Goal: Find specific page/section: Find specific page/section

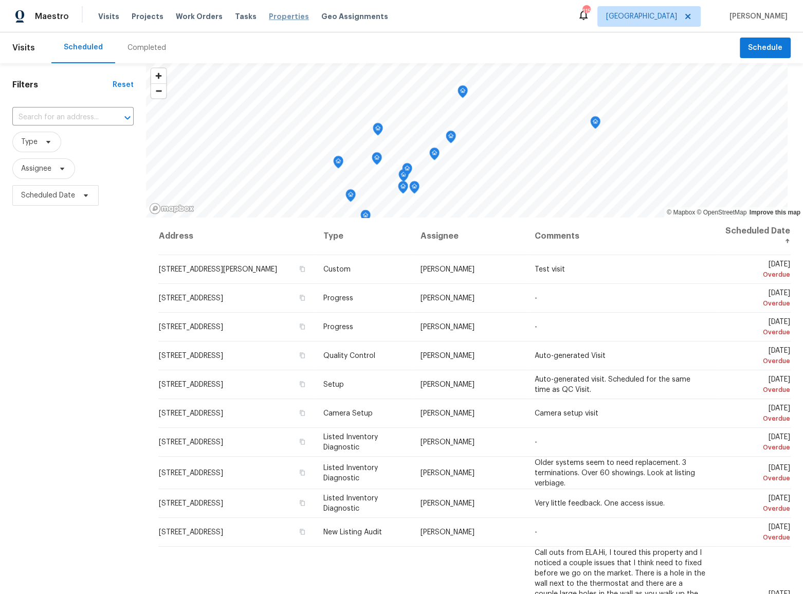
click at [276, 16] on span "Properties" at bounding box center [289, 16] width 40 height 10
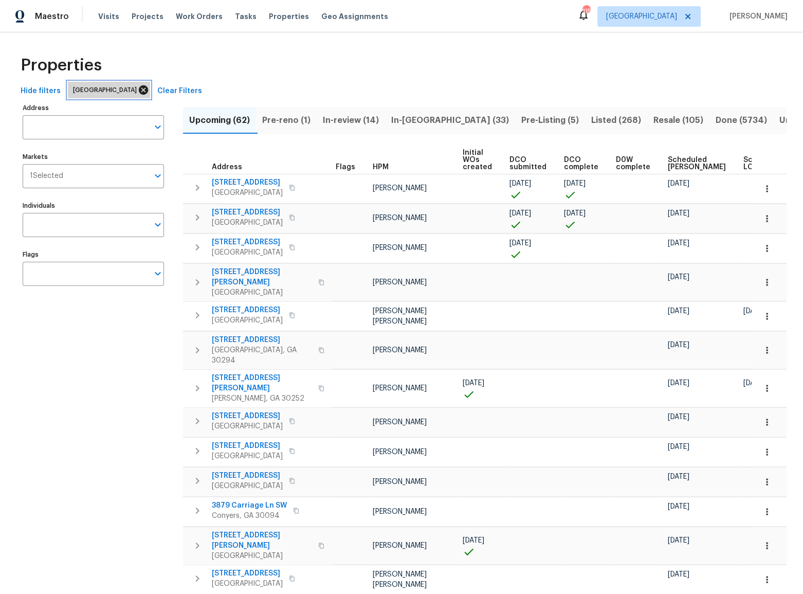
click at [138, 88] on icon at bounding box center [143, 89] width 11 height 11
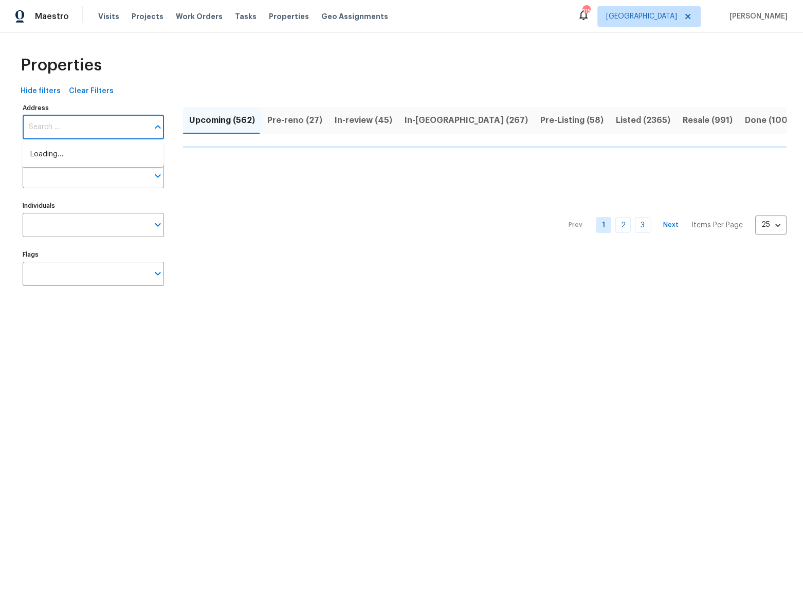
click at [61, 137] on input "Address" at bounding box center [86, 127] width 126 height 24
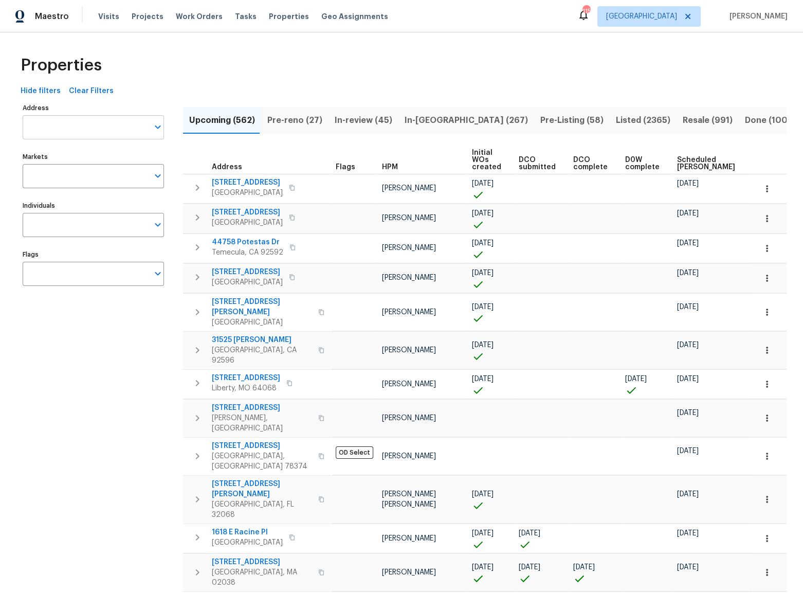
click at [76, 120] on input "Address" at bounding box center [86, 127] width 126 height 24
type input "89 paces"
click at [91, 148] on li "89 Paces Lakes Pt Dallas GA 30157" at bounding box center [92, 160] width 141 height 28
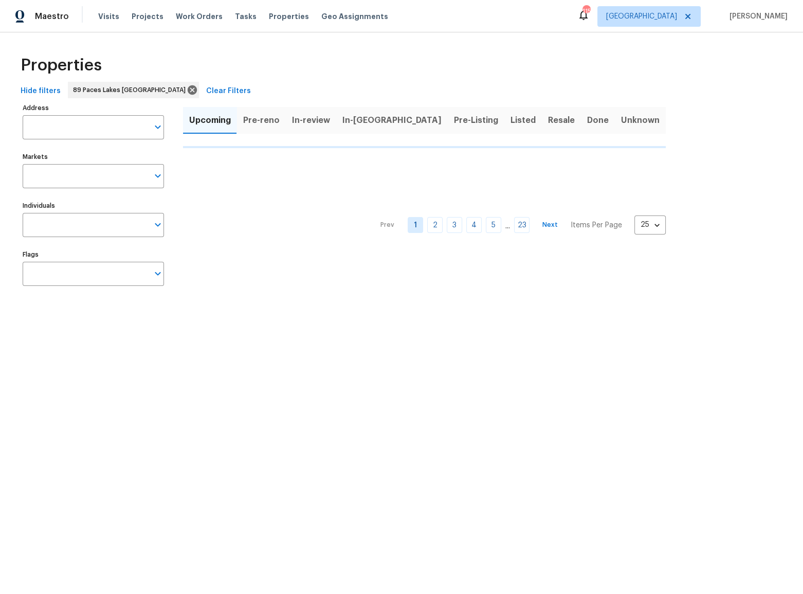
type input "89 Paces Lakes Pt Dallas GA 30157"
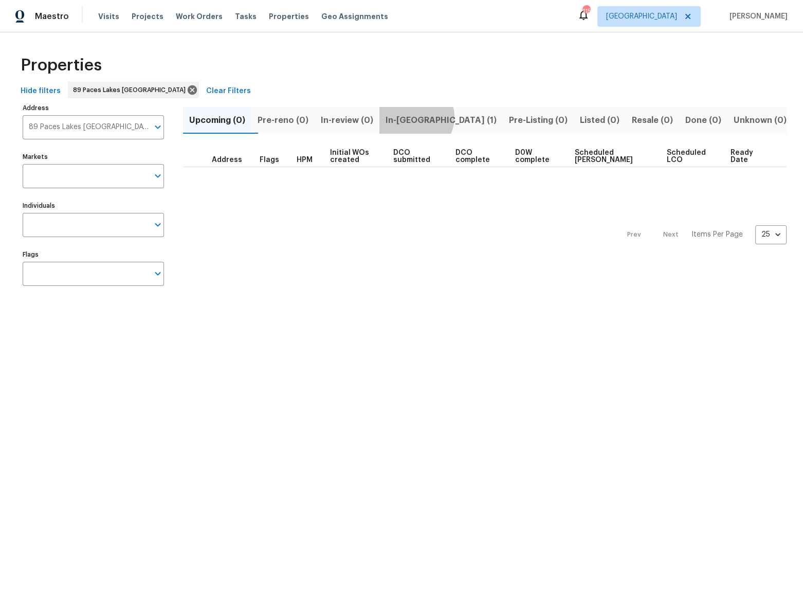
click at [433, 117] on span "In-reno (1)" at bounding box center [441, 120] width 111 height 14
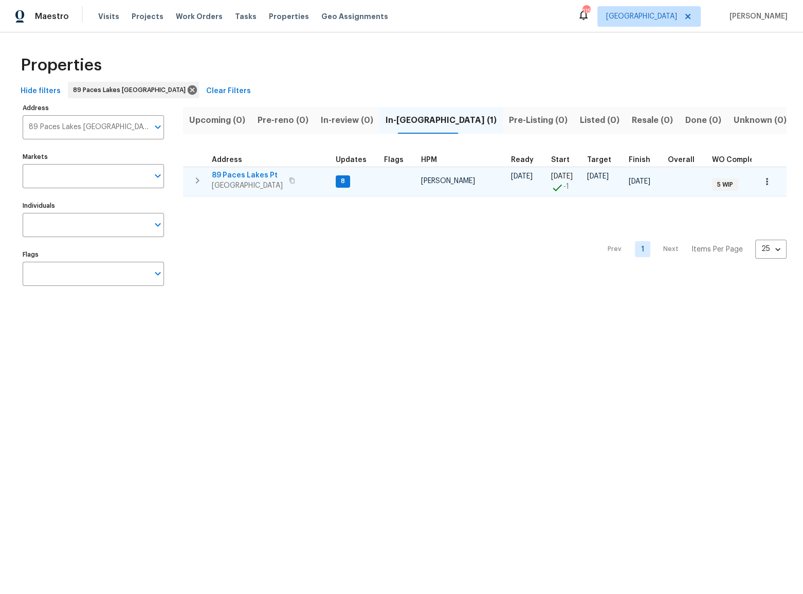
click at [238, 175] on span "89 Paces Lakes Pt" at bounding box center [247, 175] width 71 height 10
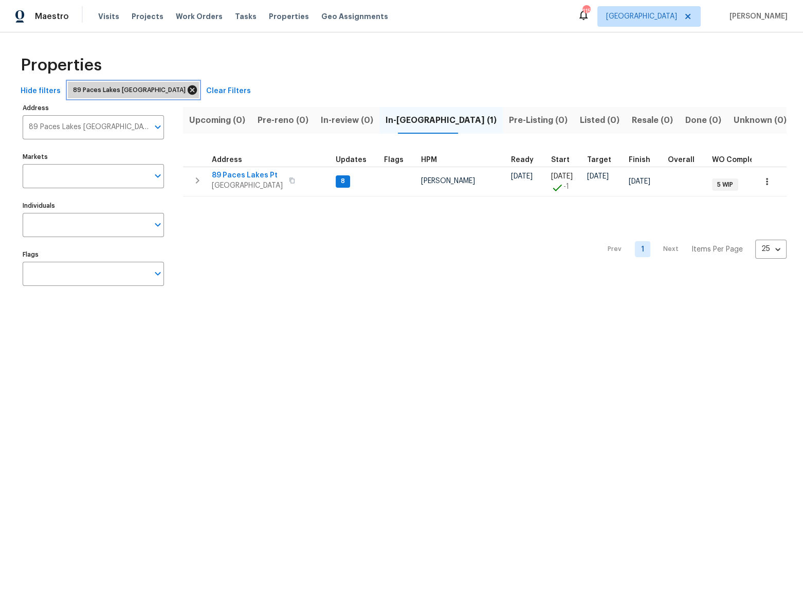
click at [188, 89] on icon at bounding box center [192, 89] width 9 height 9
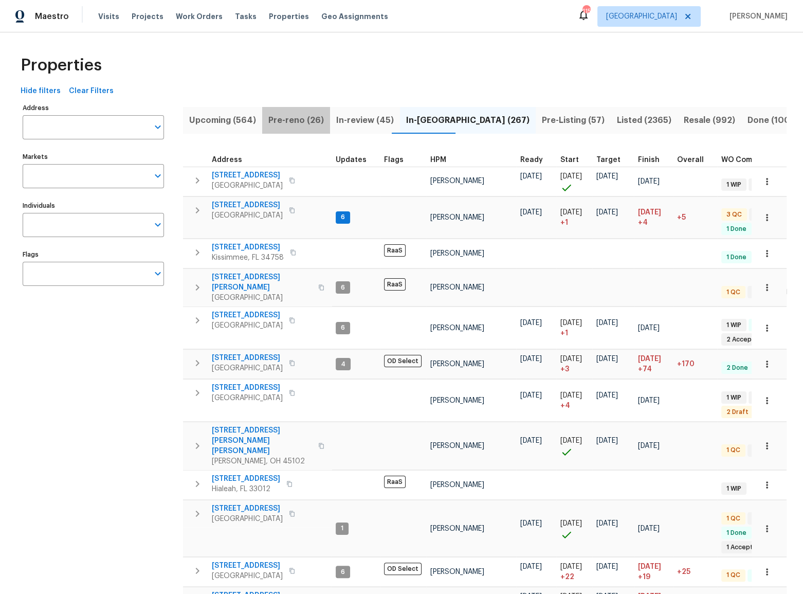
click at [310, 118] on span "Pre-reno (26)" at bounding box center [296, 120] width 56 height 14
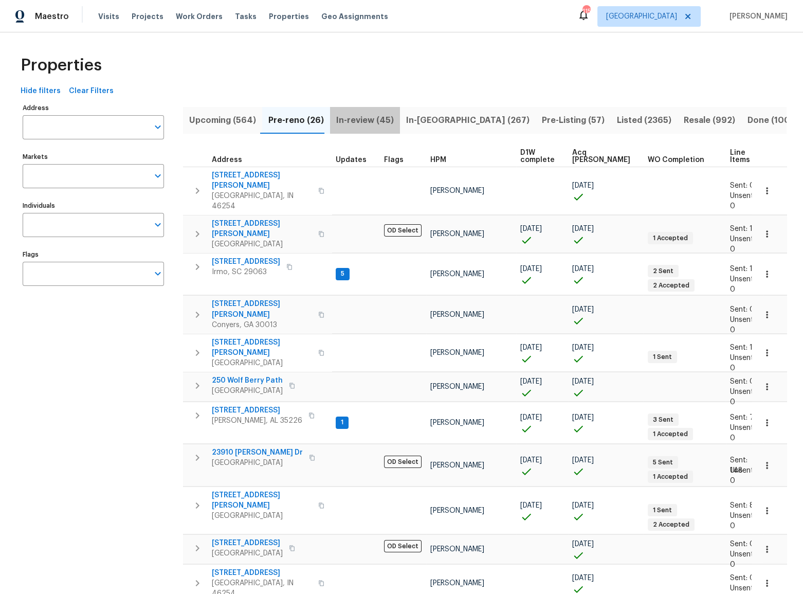
click at [359, 107] on button "In-review (45)" at bounding box center [365, 120] width 70 height 27
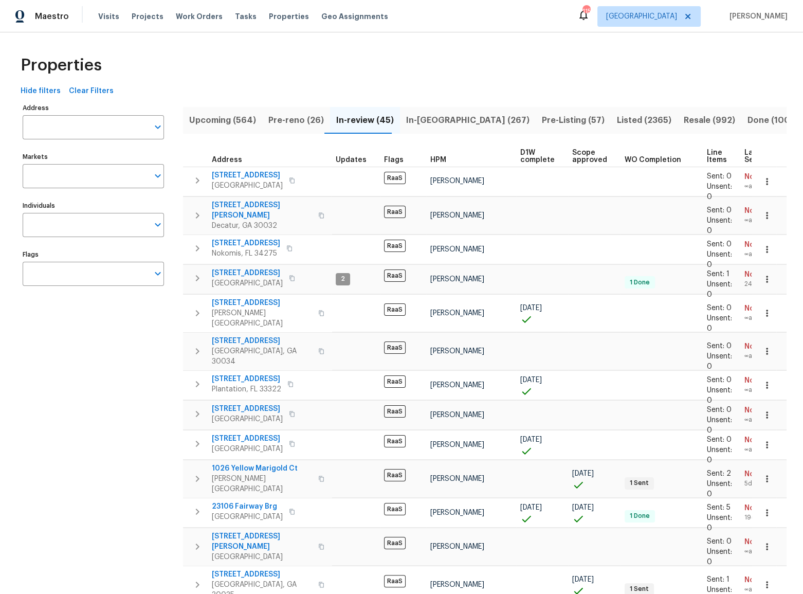
click at [307, 119] on span "Pre-reno (26)" at bounding box center [296, 120] width 56 height 14
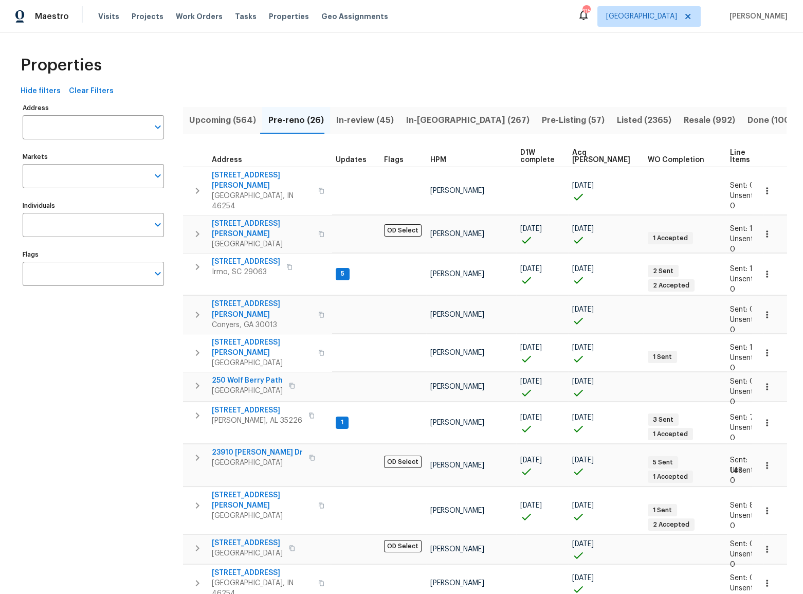
click at [355, 122] on span "In-review (45)" at bounding box center [365, 120] width 58 height 14
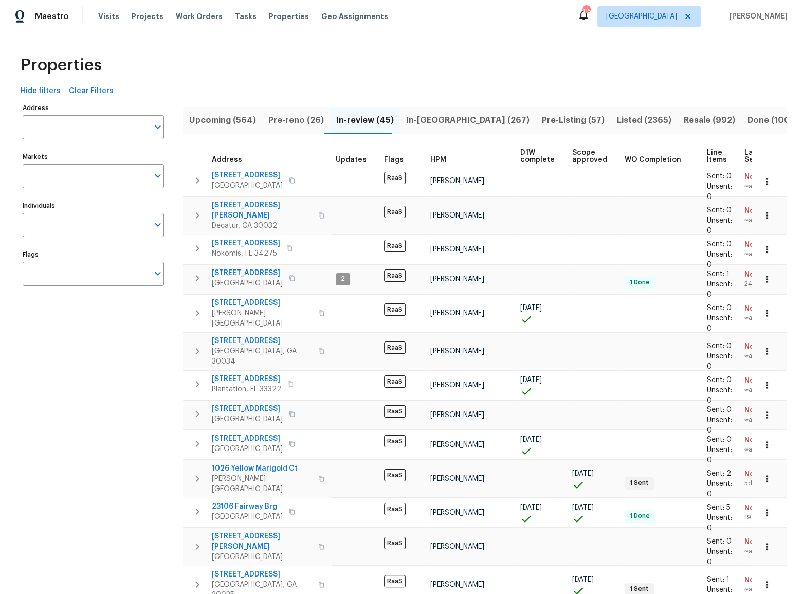
click at [294, 124] on span "Pre-reno (26)" at bounding box center [296, 120] width 56 height 14
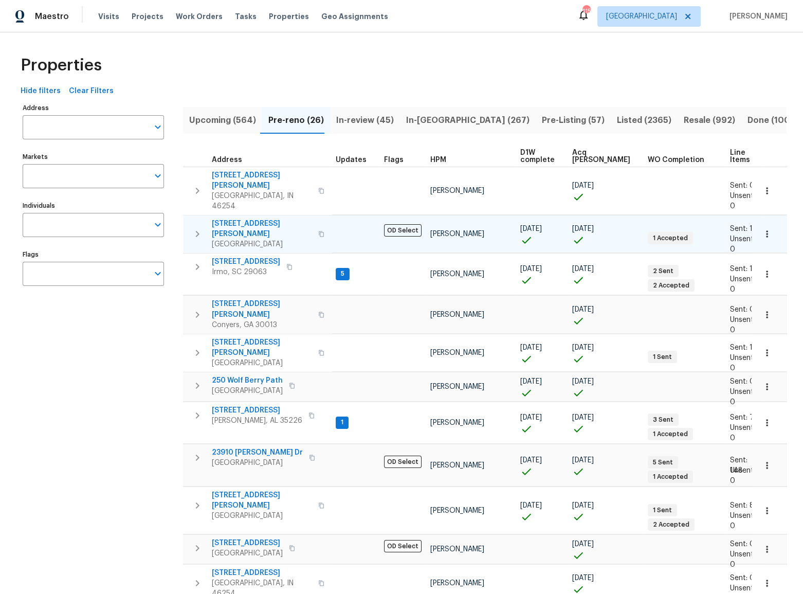
click at [249, 219] on span "3820 Wells St" at bounding box center [262, 229] width 100 height 21
click at [411, 118] on span "In-reno (267)" at bounding box center [467, 120] width 123 height 14
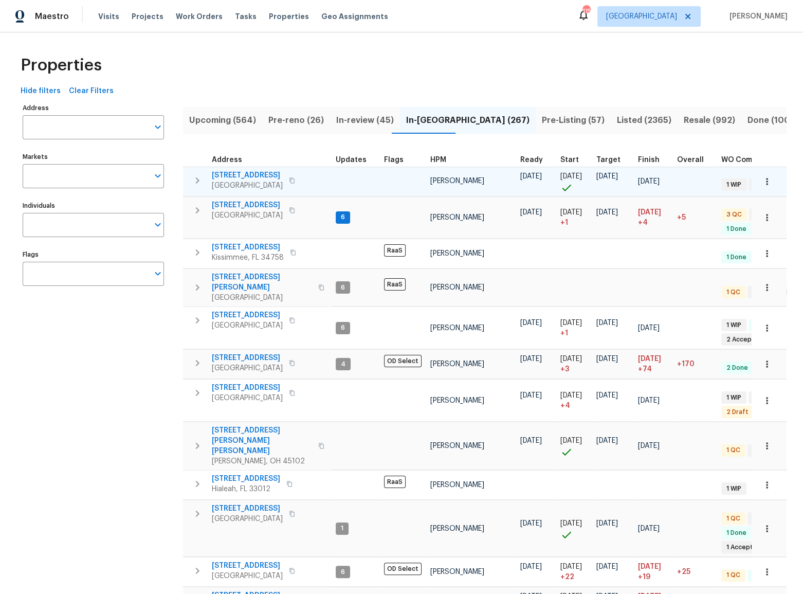
click at [256, 172] on span "4264 San Simeon Ln" at bounding box center [247, 175] width 71 height 10
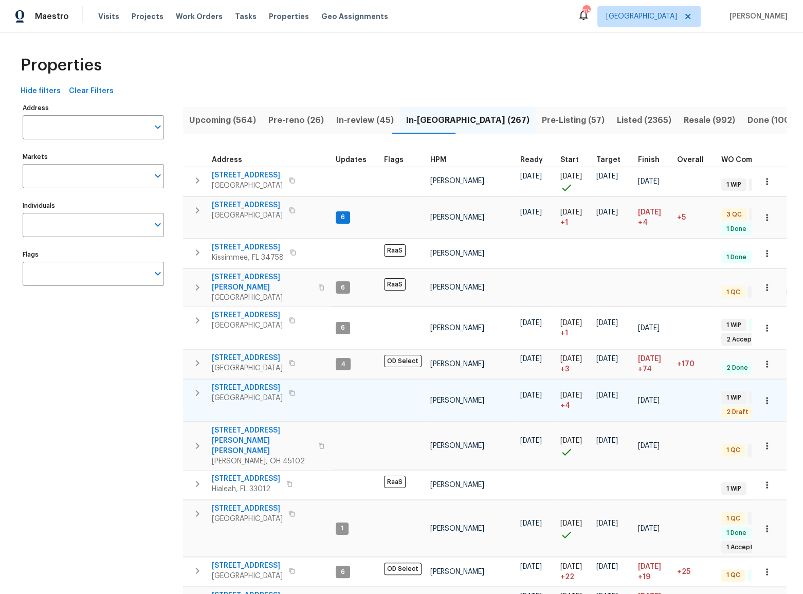
click at [252, 383] on span "6719 Trimstone Dr" at bounding box center [247, 388] width 71 height 10
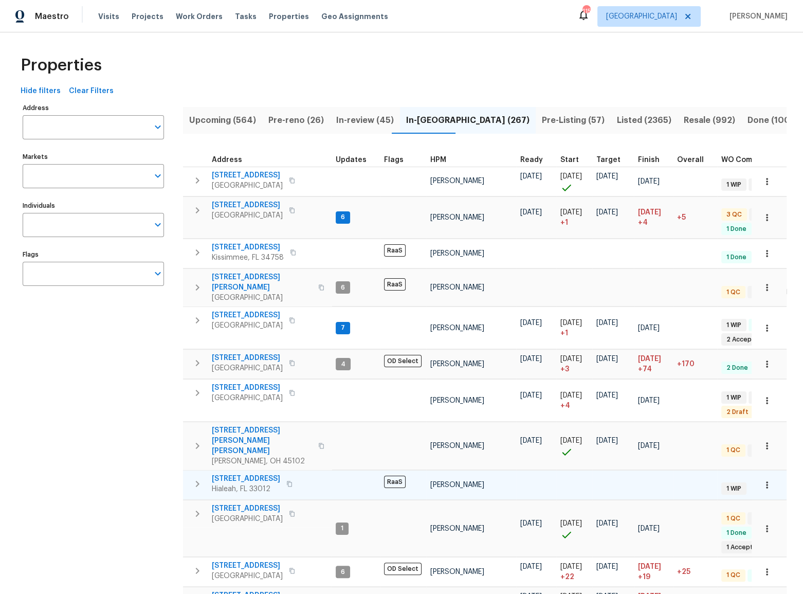
click at [244, 474] on span "170 W 50th St" at bounding box center [246, 479] width 68 height 10
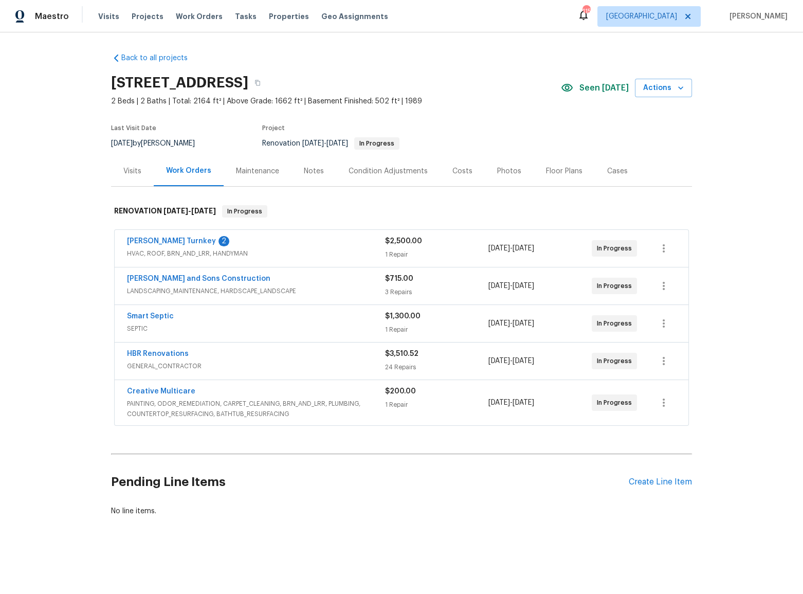
click at [464, 170] on div "Costs" at bounding box center [462, 171] width 45 height 30
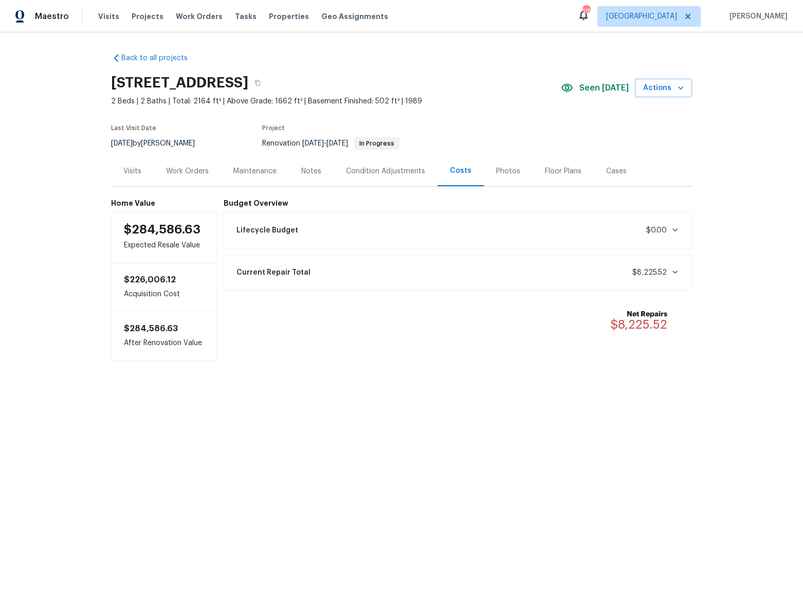
click at [675, 233] on icon at bounding box center [675, 230] width 8 height 8
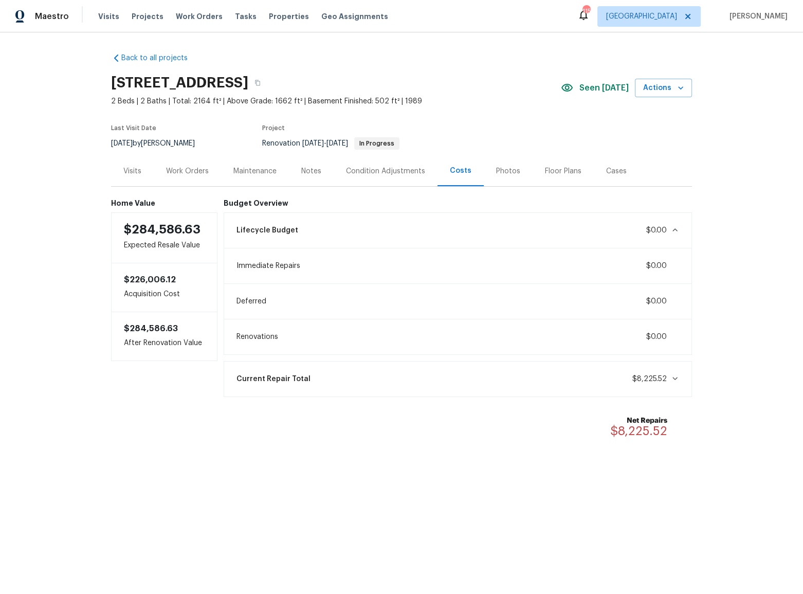
click at [319, 169] on div "Notes" at bounding box center [311, 171] width 45 height 30
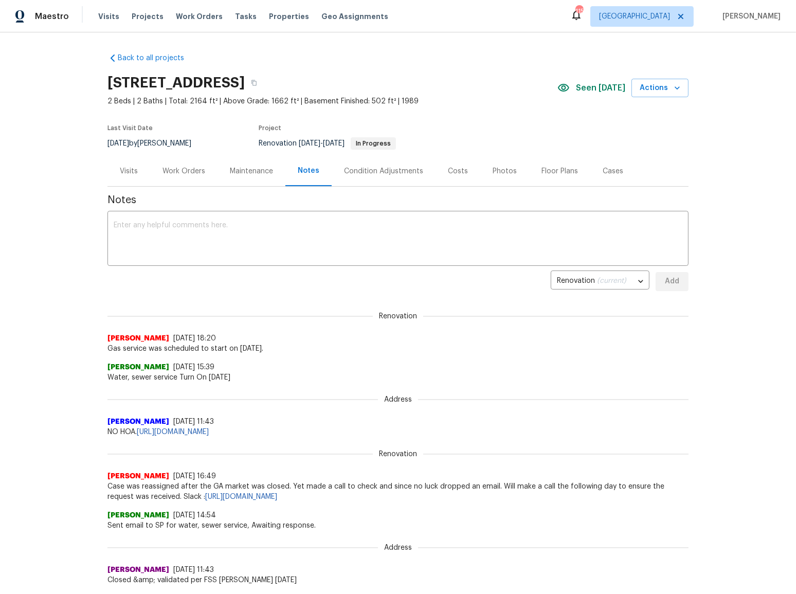
click at [352, 169] on div "Condition Adjustments" at bounding box center [383, 171] width 79 height 10
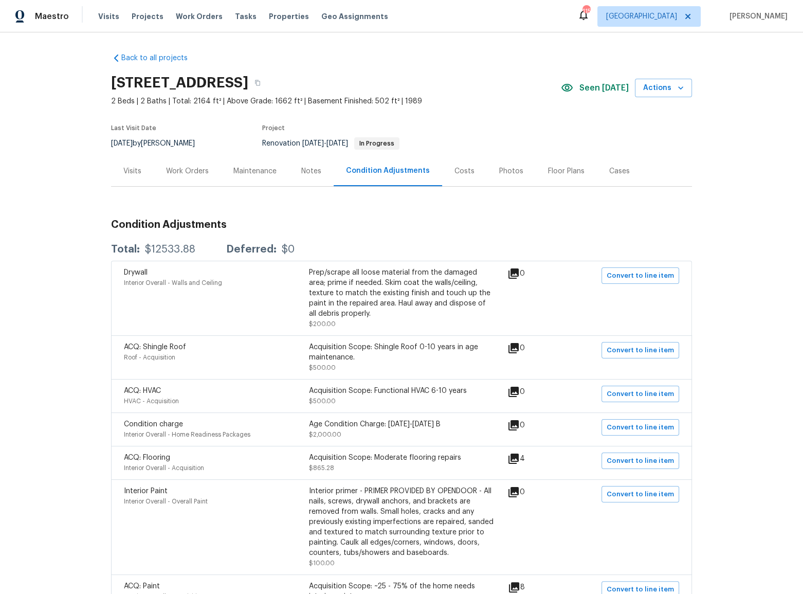
click at [445, 174] on div "Costs" at bounding box center [464, 171] width 45 height 30
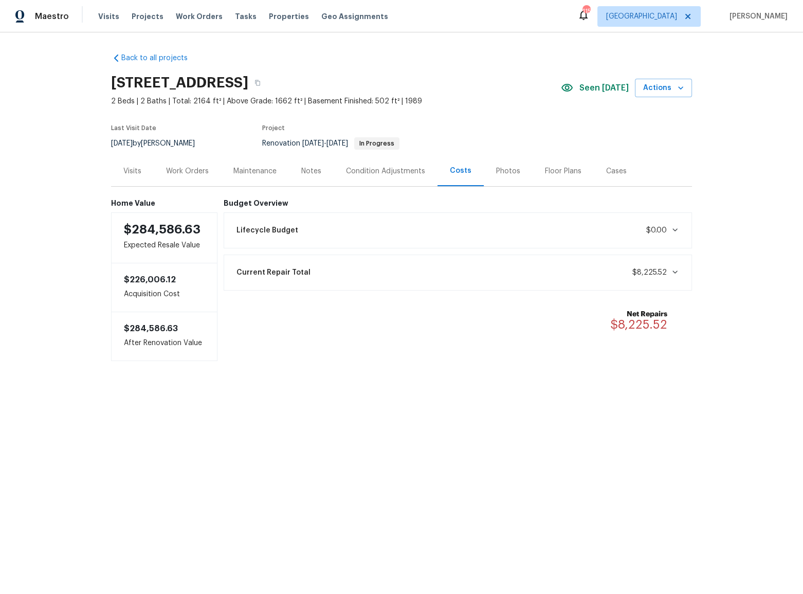
click at [404, 175] on div "Condition Adjustments" at bounding box center [385, 171] width 79 height 10
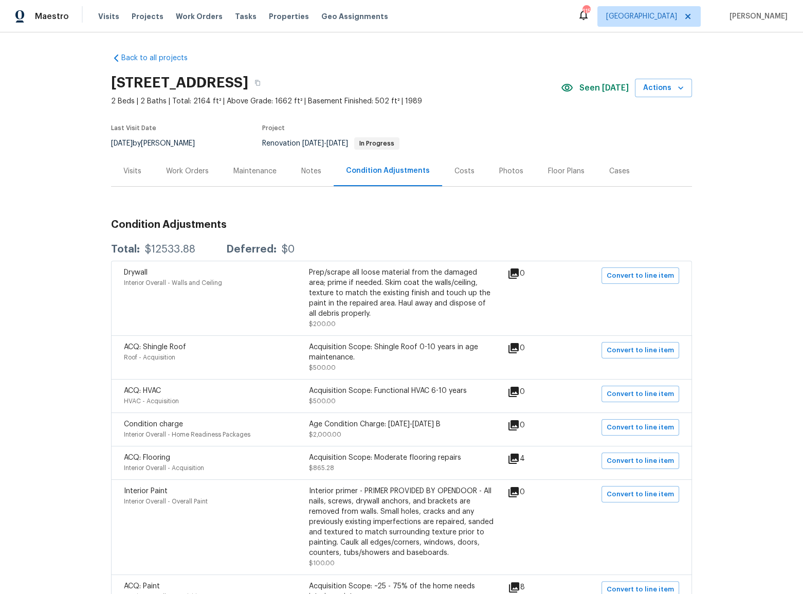
click at [325, 170] on div "Notes" at bounding box center [311, 171] width 45 height 30
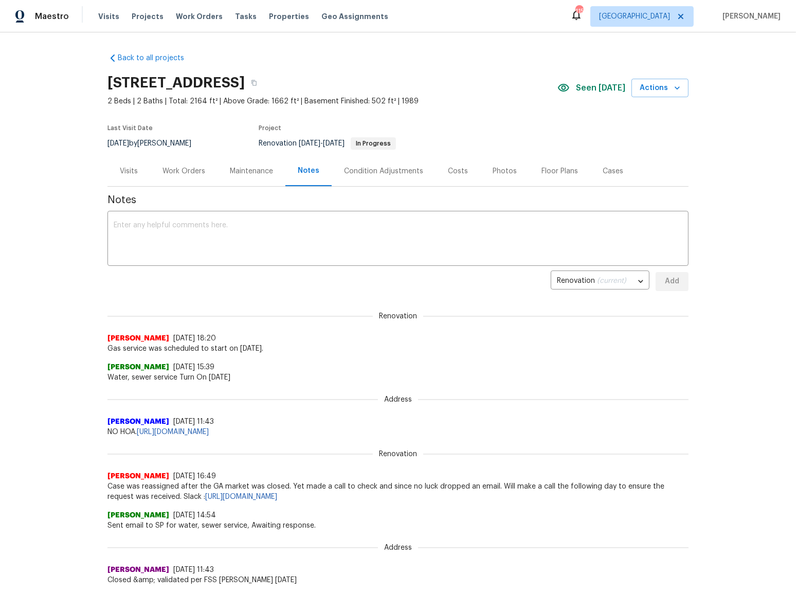
click at [241, 168] on div "Maintenance" at bounding box center [251, 171] width 43 height 10
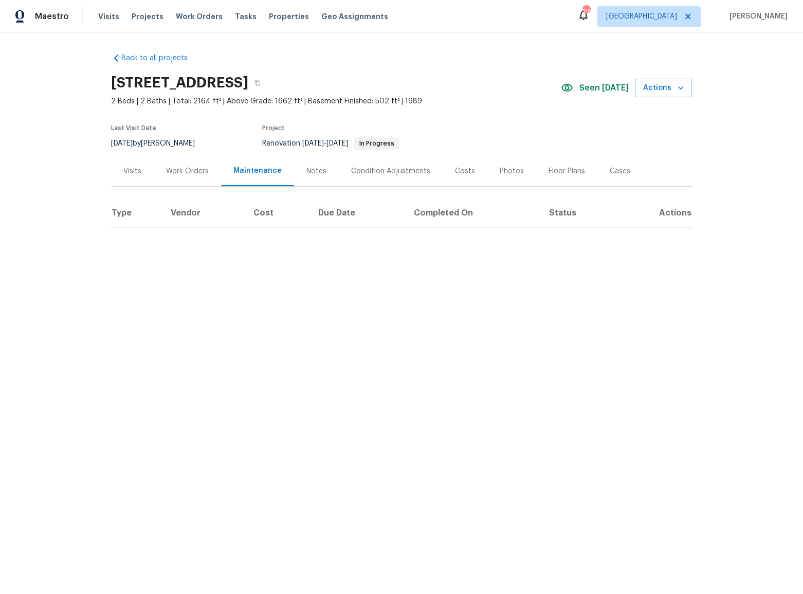
click at [455, 172] on div "Costs" at bounding box center [465, 171] width 20 height 10
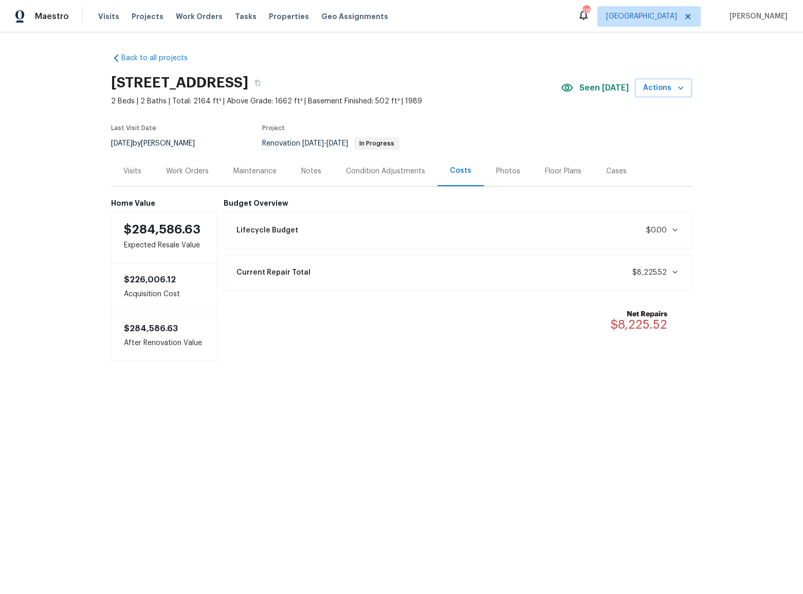
click at [667, 226] on span at bounding box center [673, 230] width 12 height 8
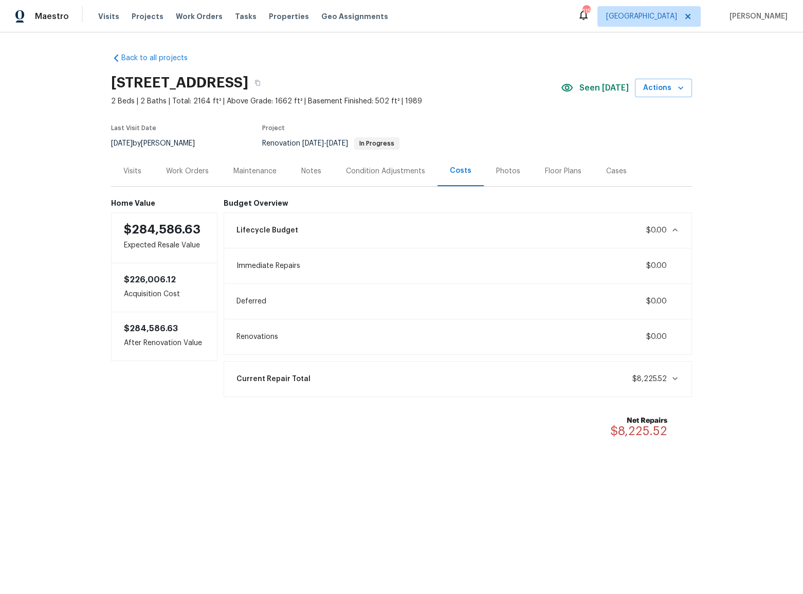
click at [202, 170] on div "Work Orders" at bounding box center [187, 171] width 43 height 10
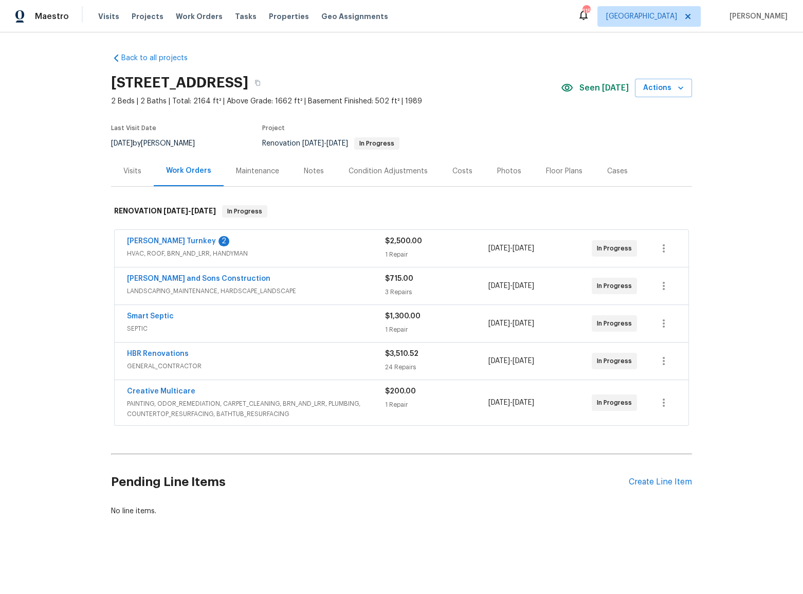
click at [466, 173] on div "Costs" at bounding box center [462, 171] width 45 height 30
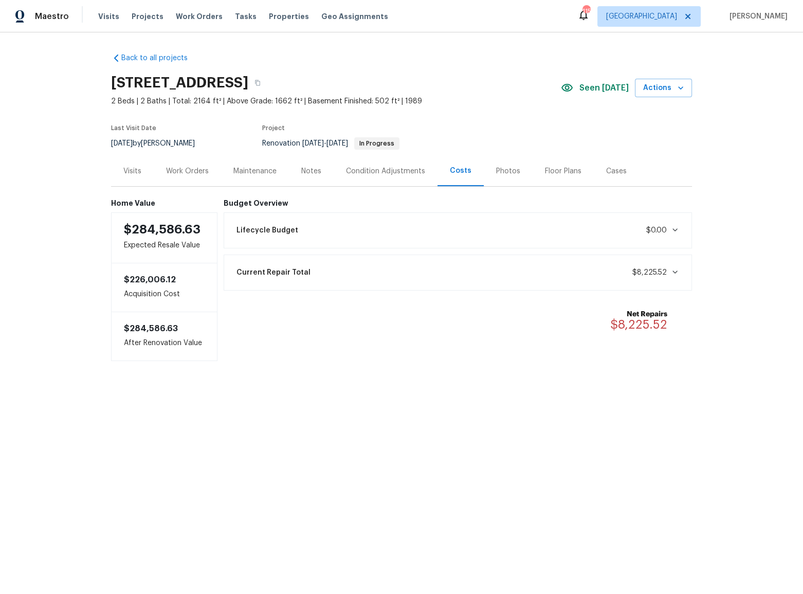
click at [243, 169] on div "Maintenance" at bounding box center [254, 171] width 43 height 10
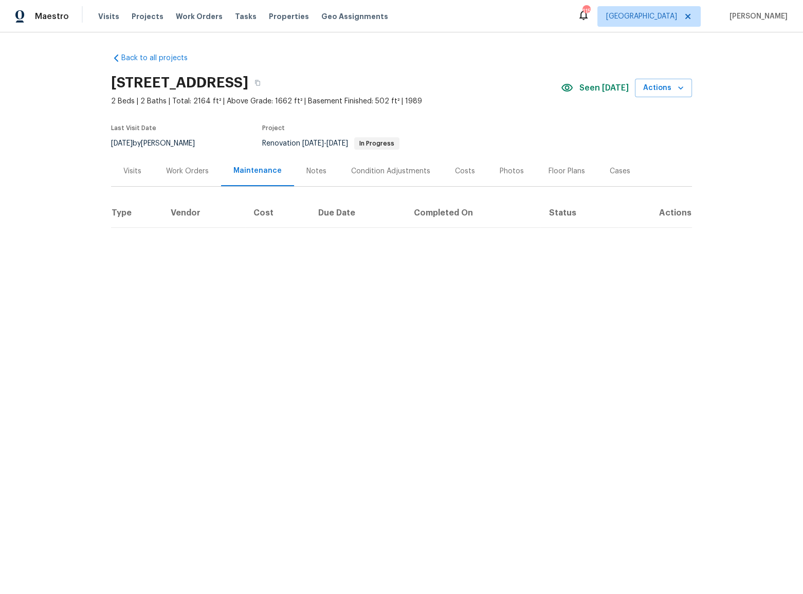
click at [309, 170] on div "Notes" at bounding box center [316, 171] width 20 height 10
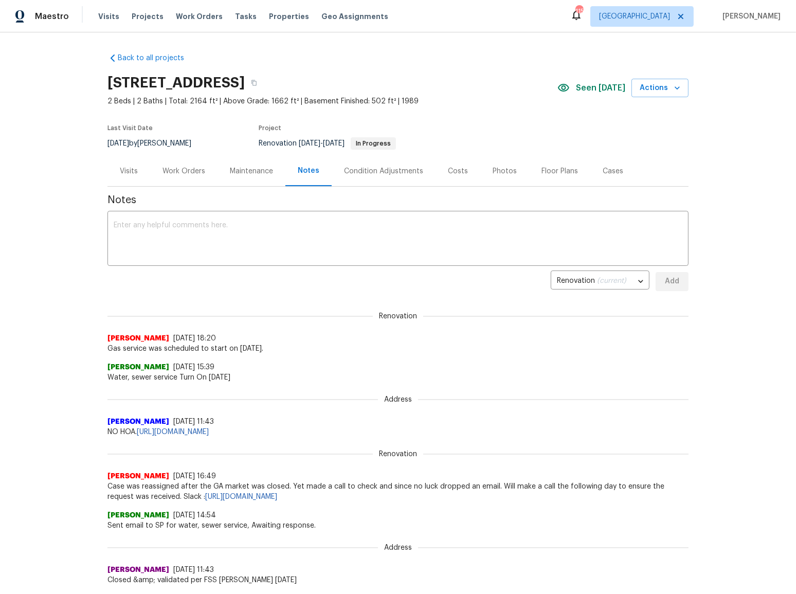
click at [185, 172] on div "Work Orders" at bounding box center [183, 171] width 43 height 10
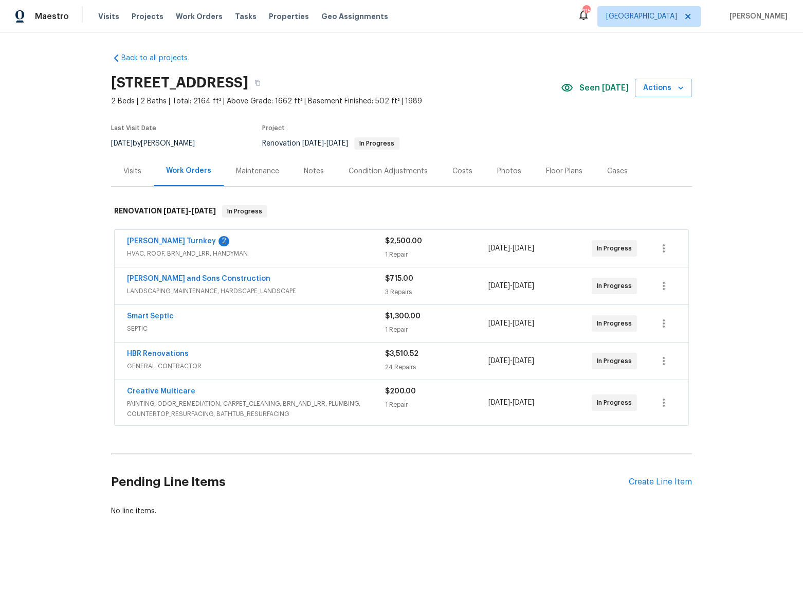
click at [453, 175] on div "Costs" at bounding box center [463, 171] width 20 height 10
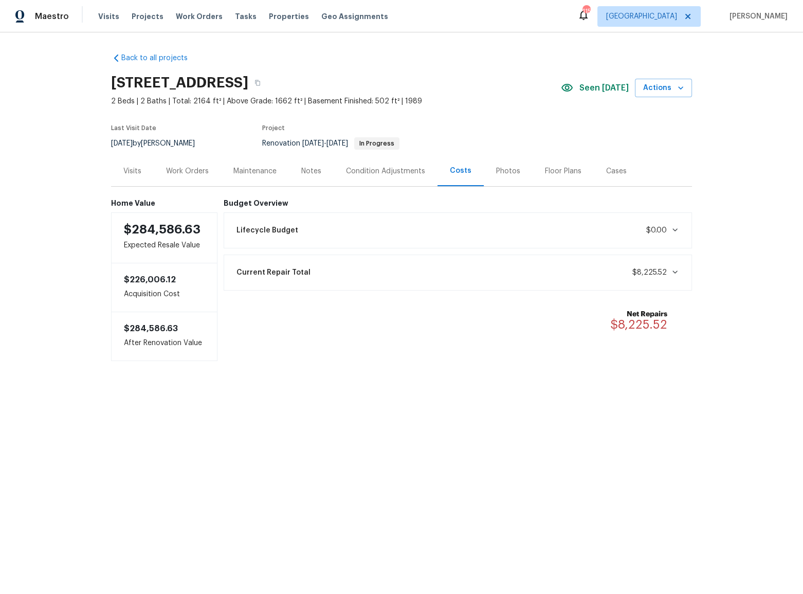
click at [673, 271] on icon at bounding box center [675, 271] width 5 height 3
click at [393, 170] on div "Condition Adjustments" at bounding box center [385, 171] width 79 height 10
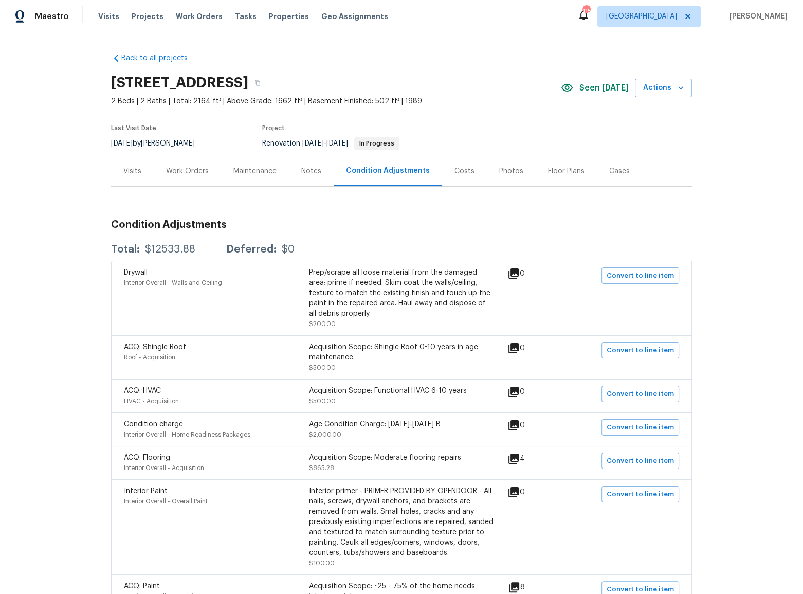
click at [314, 174] on div "Notes" at bounding box center [311, 171] width 20 height 10
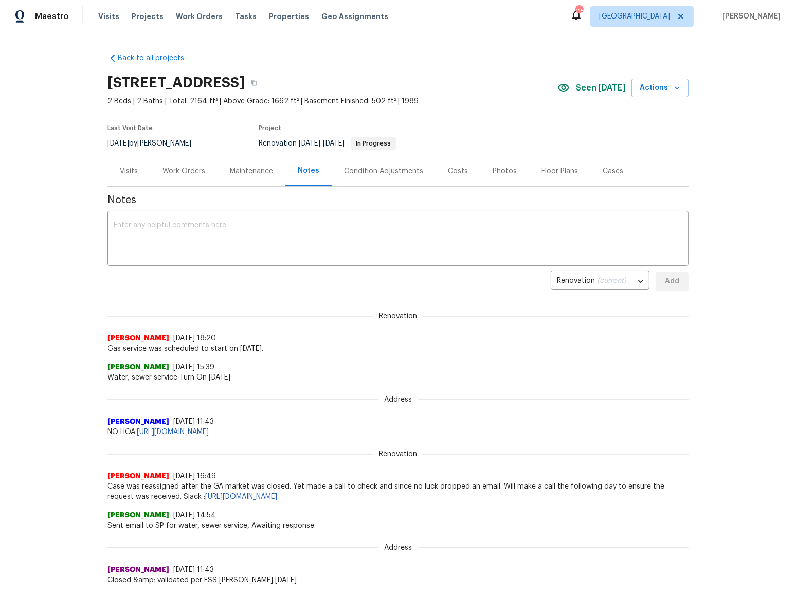
click at [246, 172] on div "Maintenance" at bounding box center [251, 171] width 43 height 10
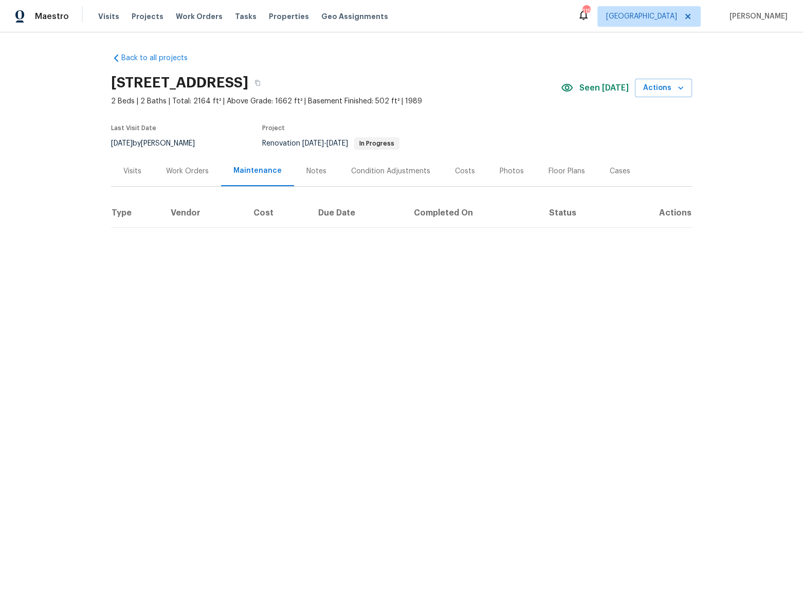
click at [425, 173] on div "Condition Adjustments" at bounding box center [391, 171] width 104 height 30
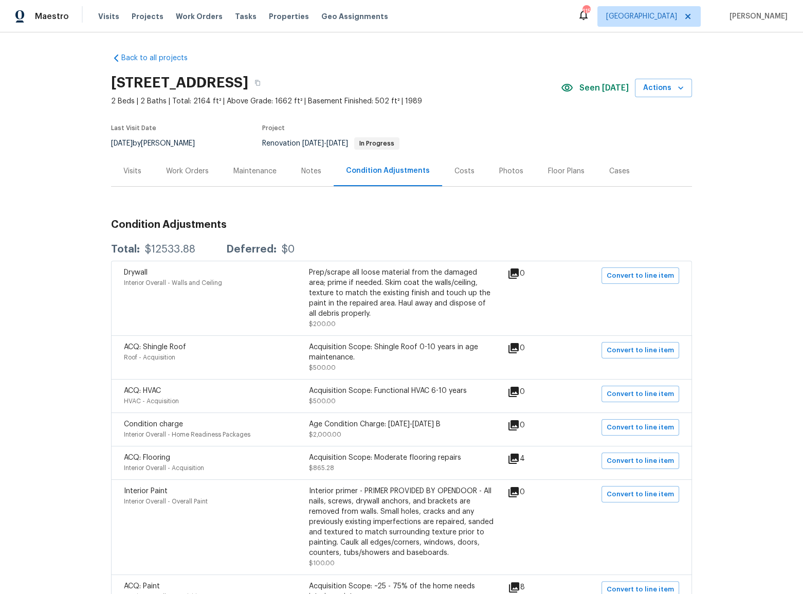
click at [473, 175] on div "Costs" at bounding box center [464, 171] width 45 height 30
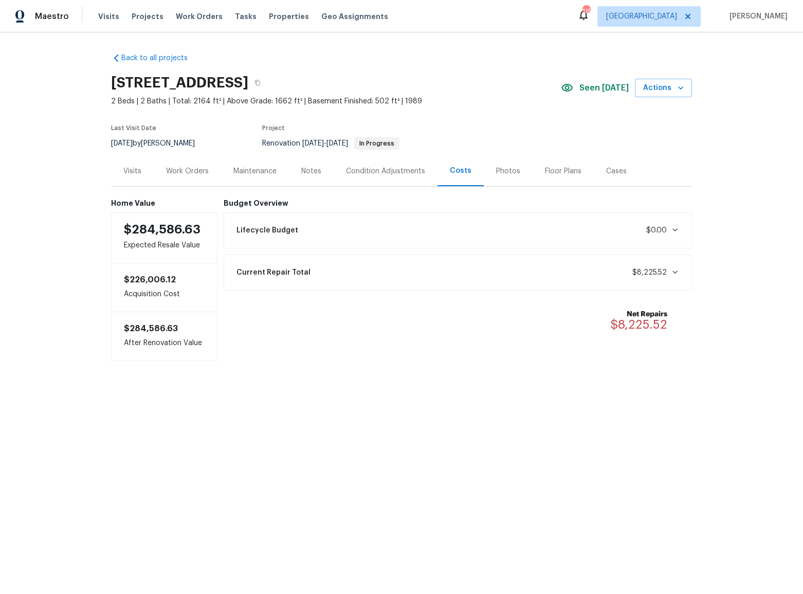
click at [671, 230] on icon at bounding box center [675, 230] width 8 height 8
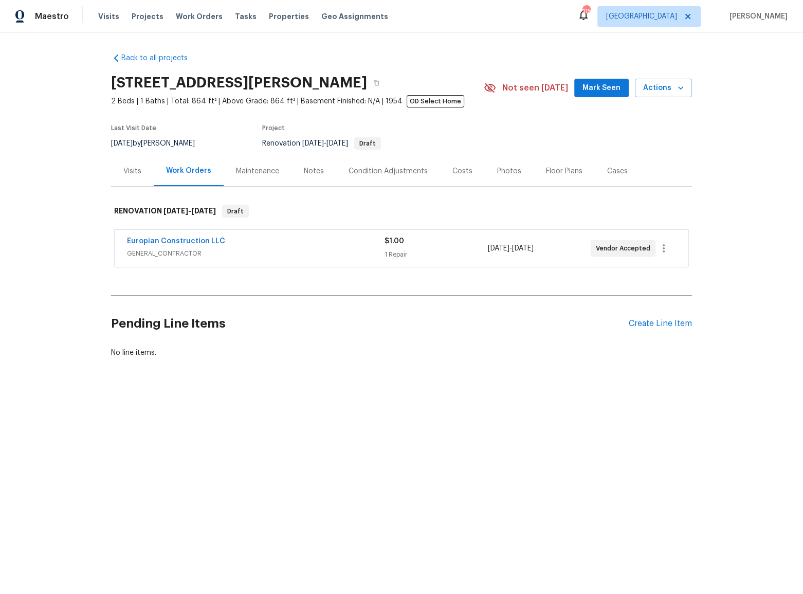
click at [447, 179] on div "Costs" at bounding box center [462, 171] width 45 height 30
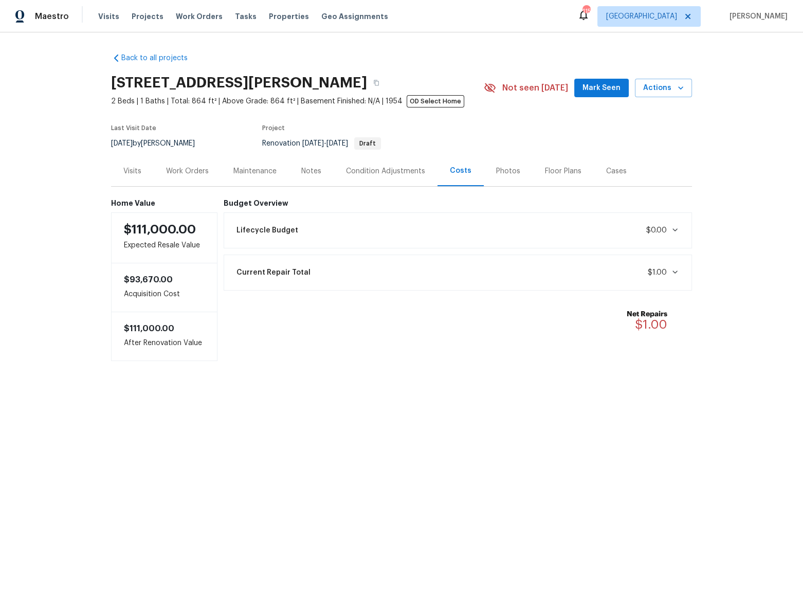
click at [671, 227] on icon at bounding box center [675, 230] width 8 height 8
click at [385, 176] on div "Condition Adjustments" at bounding box center [386, 171] width 104 height 30
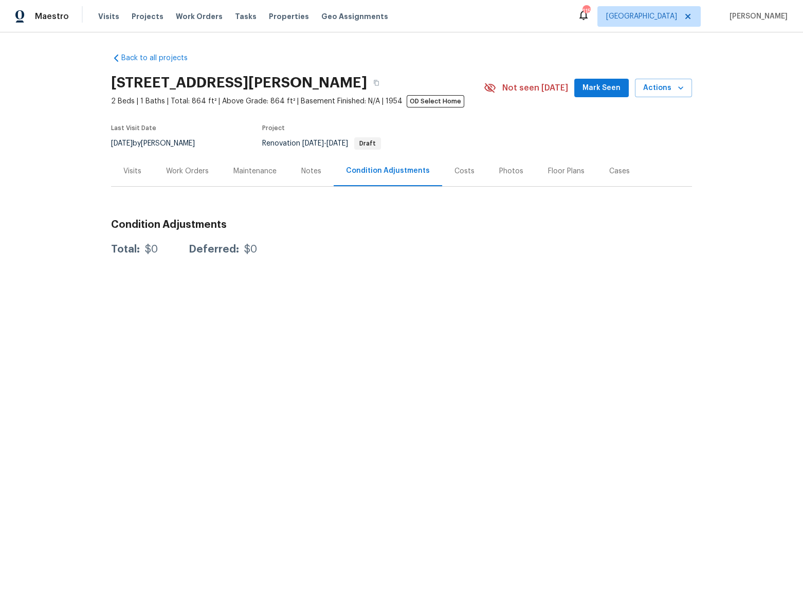
click at [301, 173] on div "Notes" at bounding box center [311, 171] width 20 height 10
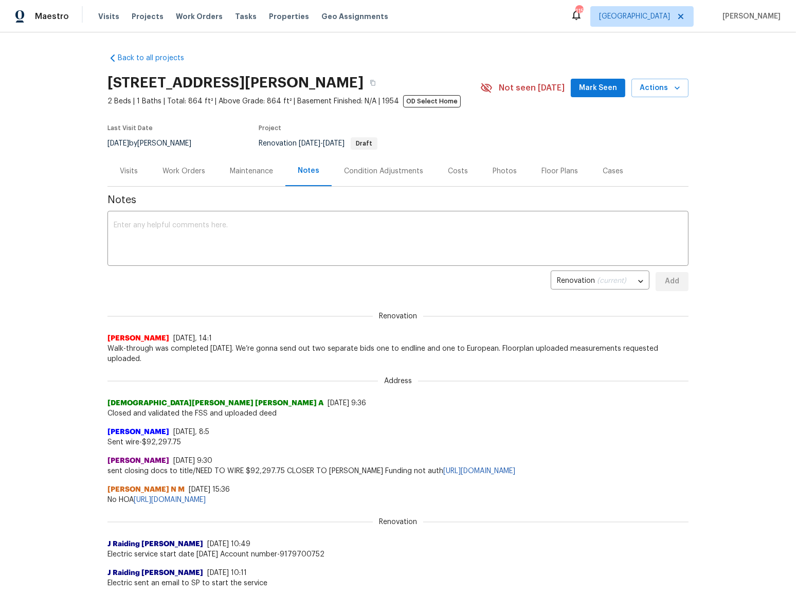
click at [192, 175] on div "Work Orders" at bounding box center [183, 171] width 43 height 10
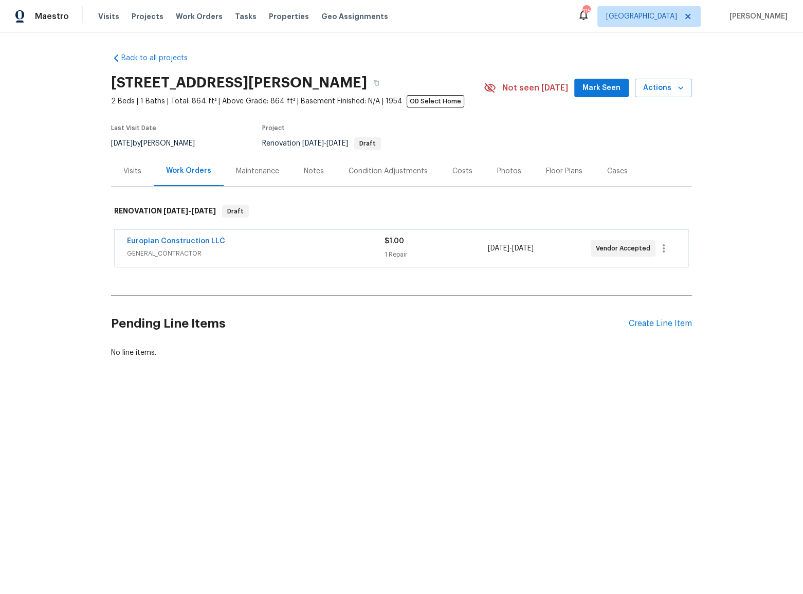
click at [257, 174] on div "Maintenance" at bounding box center [257, 171] width 43 height 10
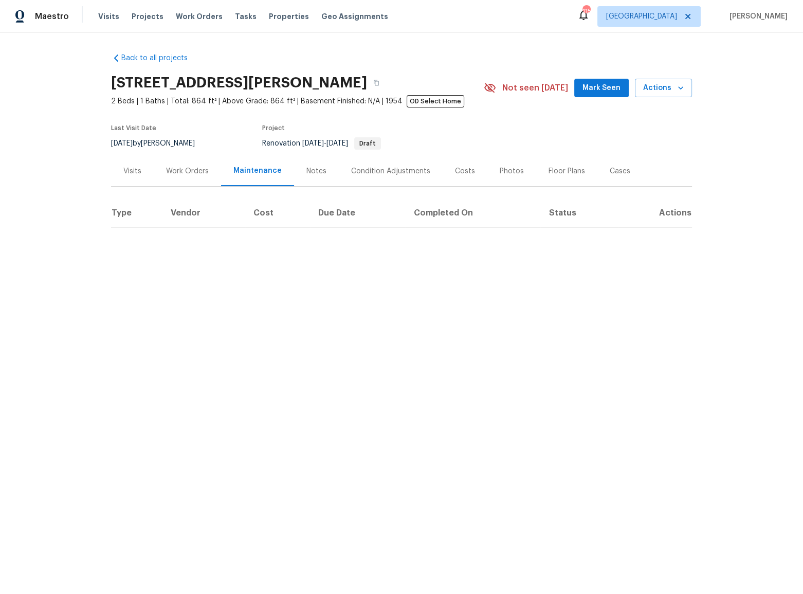
click at [189, 174] on div "Work Orders" at bounding box center [187, 171] width 43 height 10
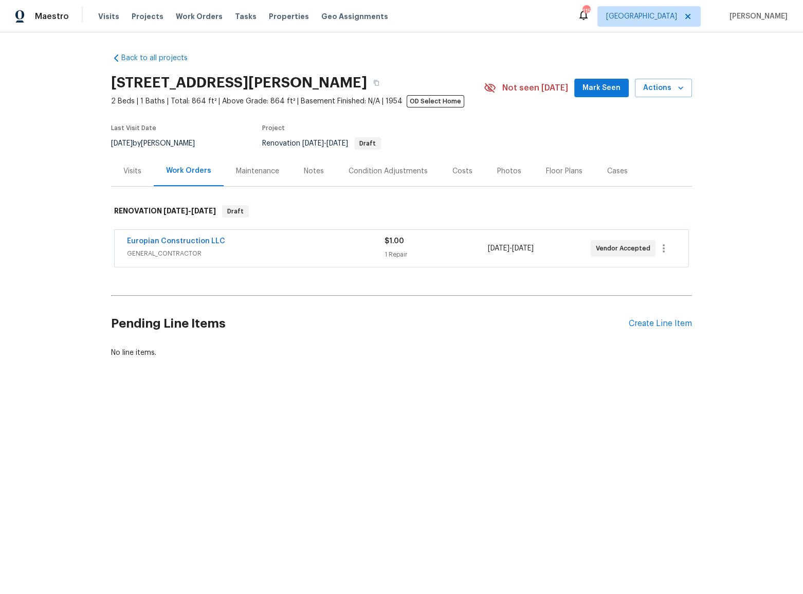
click at [255, 175] on div "Maintenance" at bounding box center [257, 171] width 43 height 10
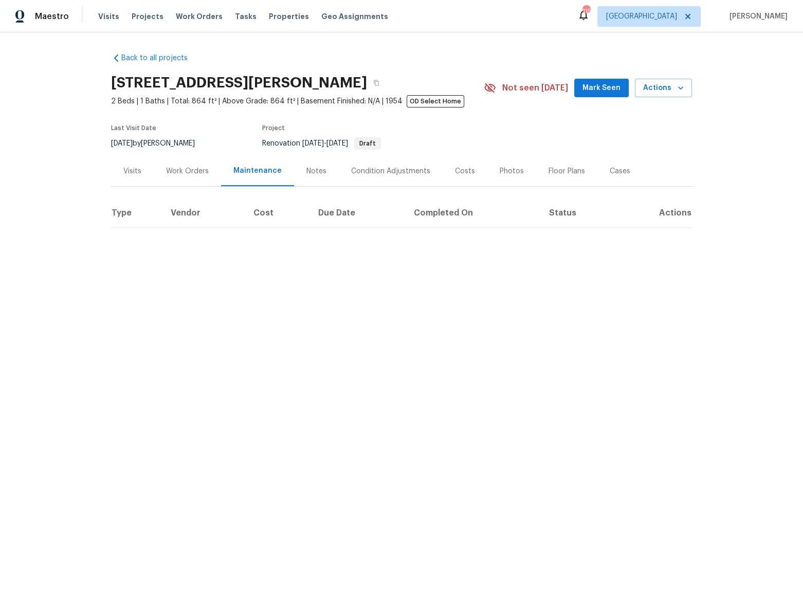
click at [312, 178] on div "Notes" at bounding box center [316, 171] width 45 height 30
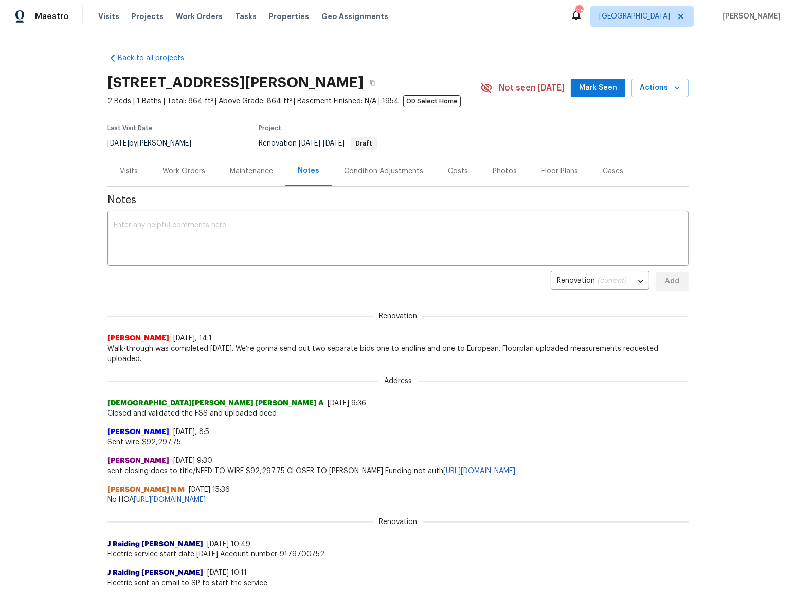
click at [361, 177] on div "Condition Adjustments" at bounding box center [384, 171] width 104 height 30
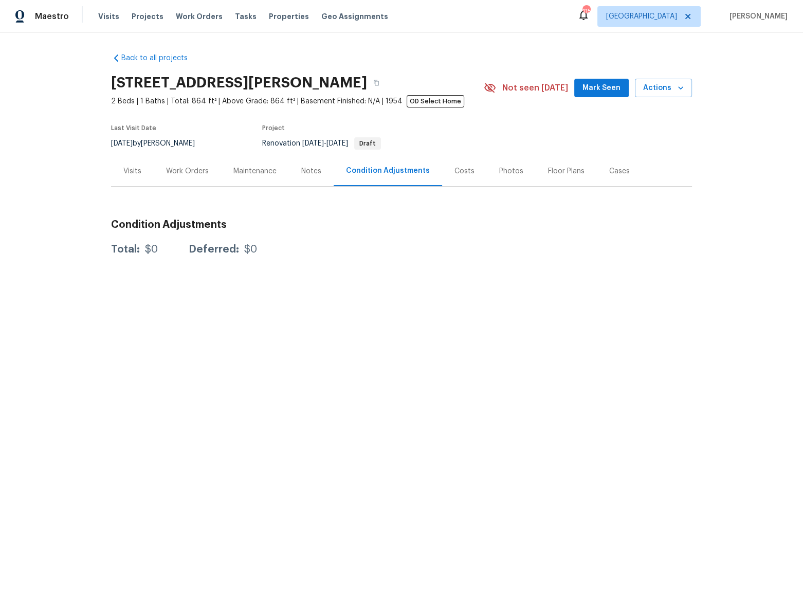
click at [189, 174] on div "Work Orders" at bounding box center [187, 171] width 43 height 10
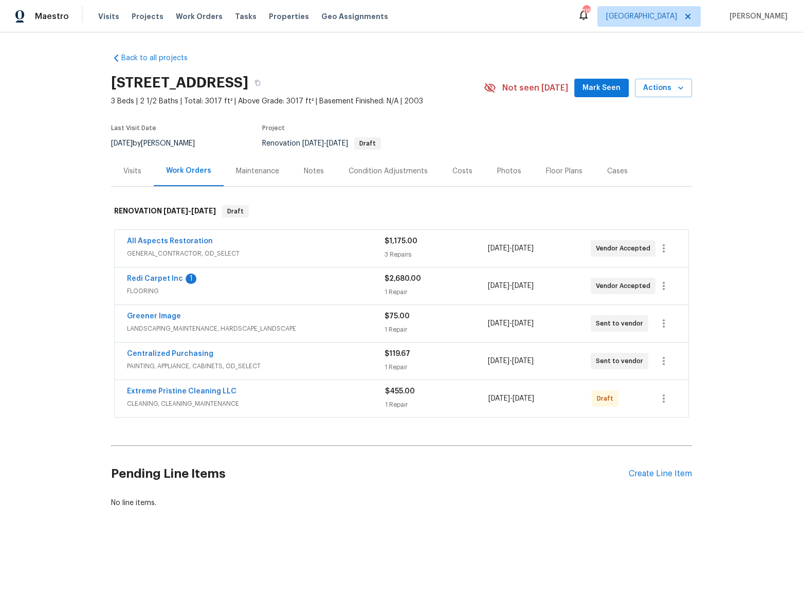
click at [462, 167] on div "Costs" at bounding box center [463, 171] width 20 height 10
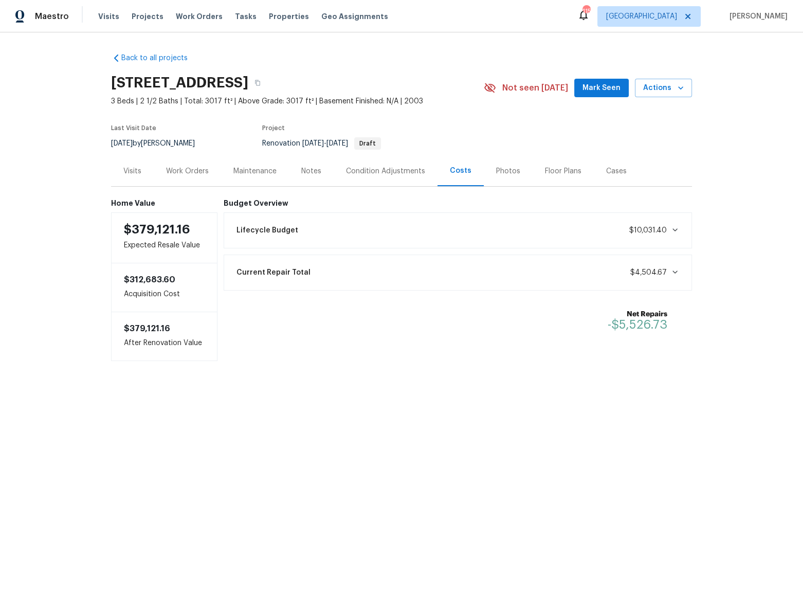
click at [658, 227] on span "$10,031.40" at bounding box center [648, 230] width 38 height 7
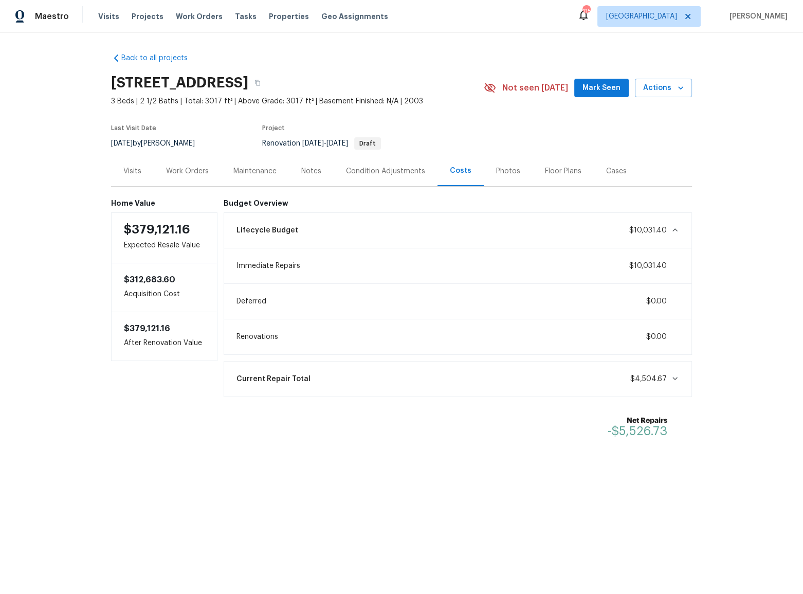
click at [198, 164] on div "Work Orders" at bounding box center [187, 171] width 67 height 30
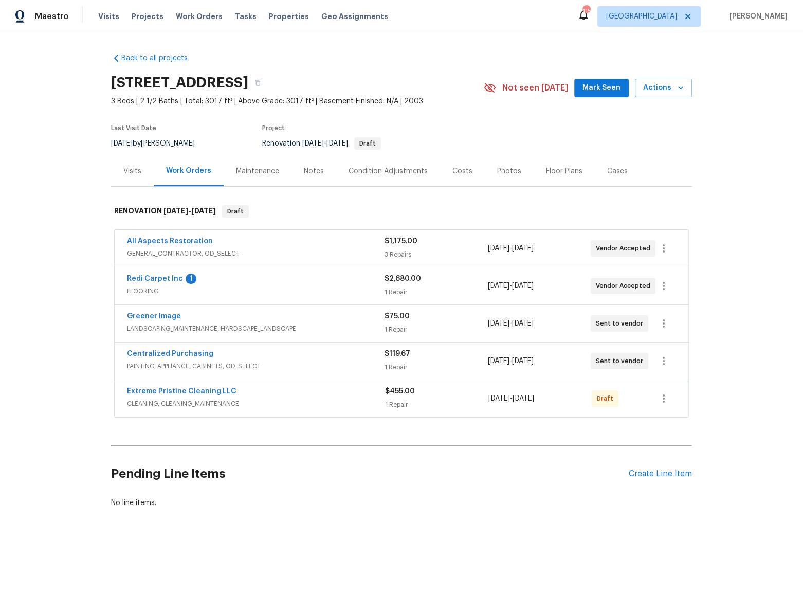
click at [188, 326] on span "LANDSCAPING_MAINTENANCE, HARDSCAPE_LANDSCAPE" at bounding box center [256, 328] width 258 height 10
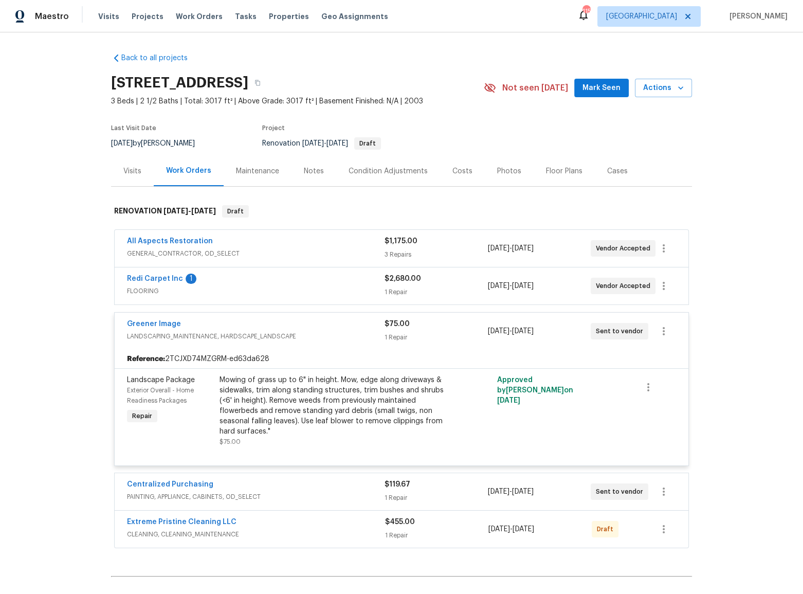
click at [338, 335] on span "LANDSCAPING_MAINTENANCE, HARDSCAPE_LANDSCAPE" at bounding box center [256, 336] width 258 height 10
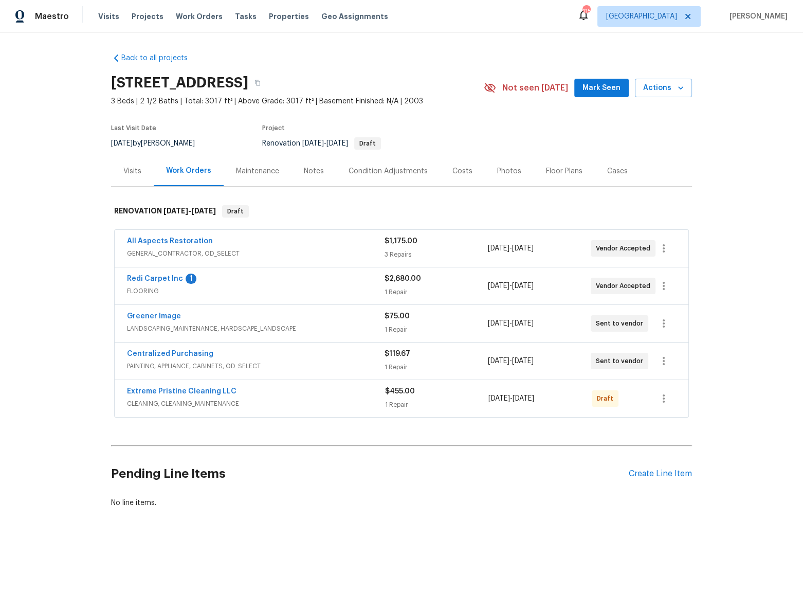
click at [367, 170] on div "Condition Adjustments" at bounding box center [388, 171] width 79 height 10
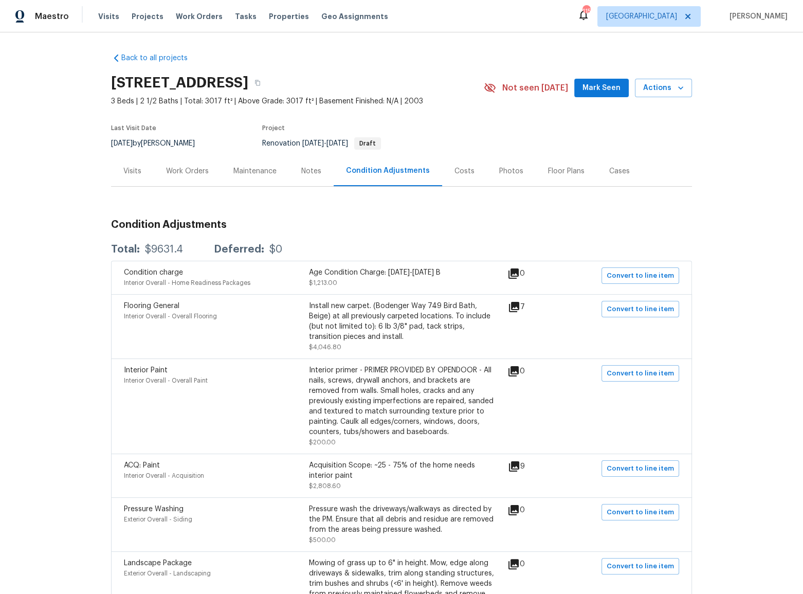
click at [465, 171] on div "Costs" at bounding box center [464, 171] width 45 height 30
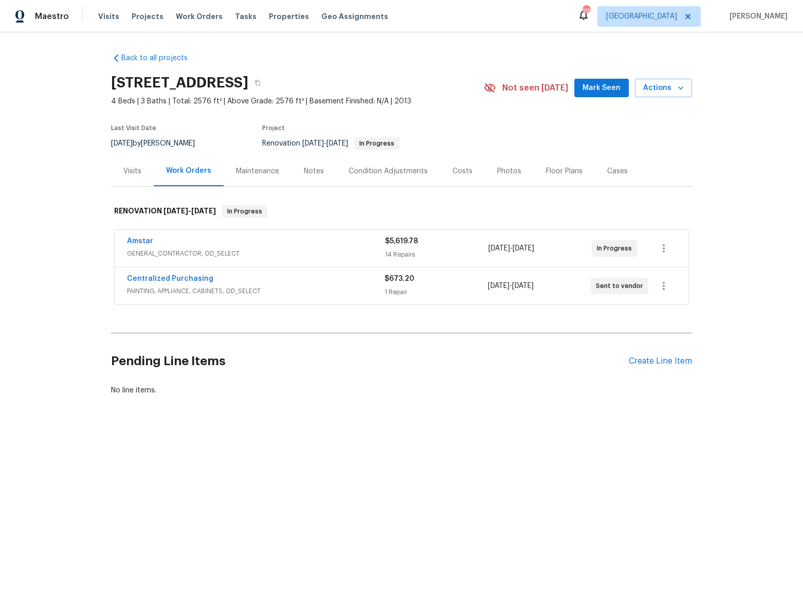
click at [440, 172] on div "Costs" at bounding box center [462, 171] width 45 height 30
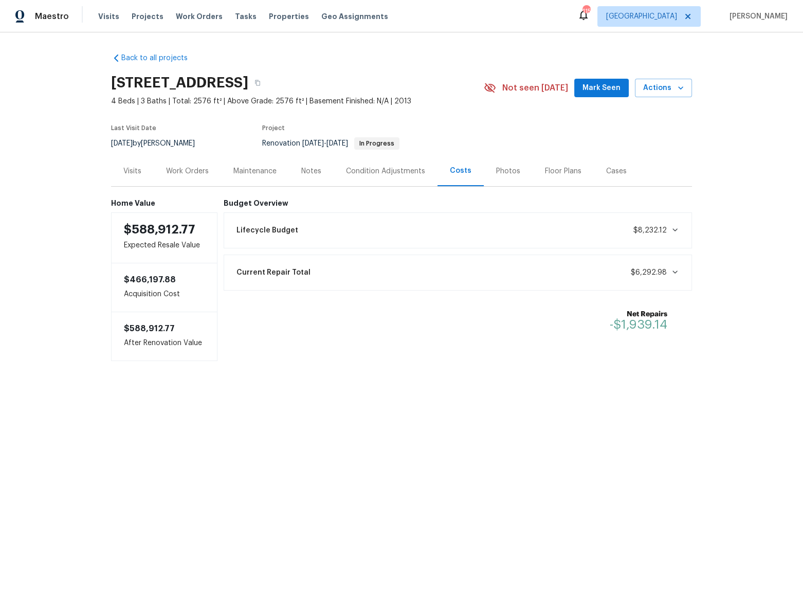
click at [395, 172] on div "Condition Adjustments" at bounding box center [385, 171] width 79 height 10
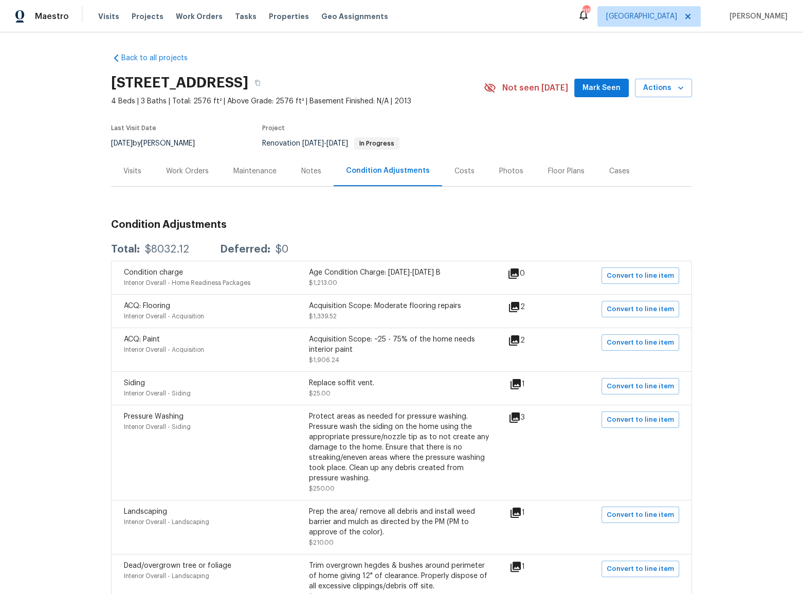
click at [442, 173] on div "Costs" at bounding box center [464, 171] width 45 height 30
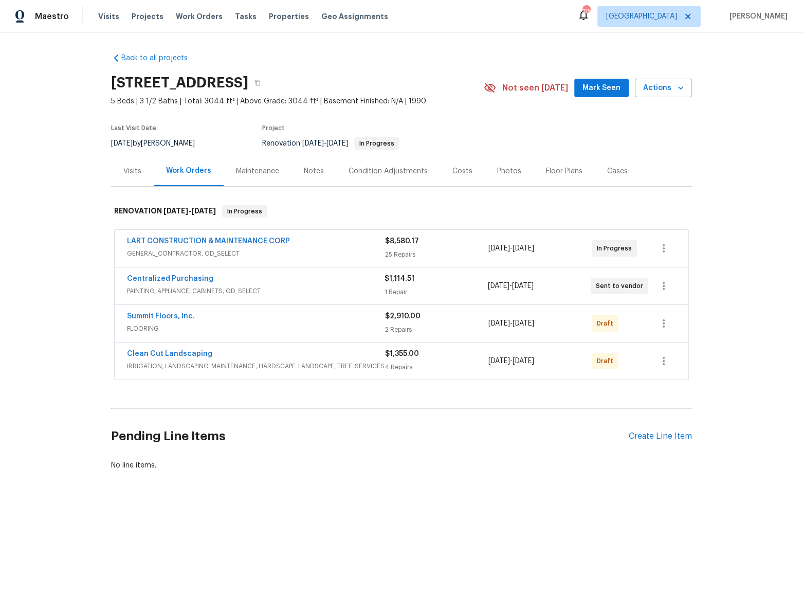
click at [371, 175] on div "Condition Adjustments" at bounding box center [388, 171] width 79 height 10
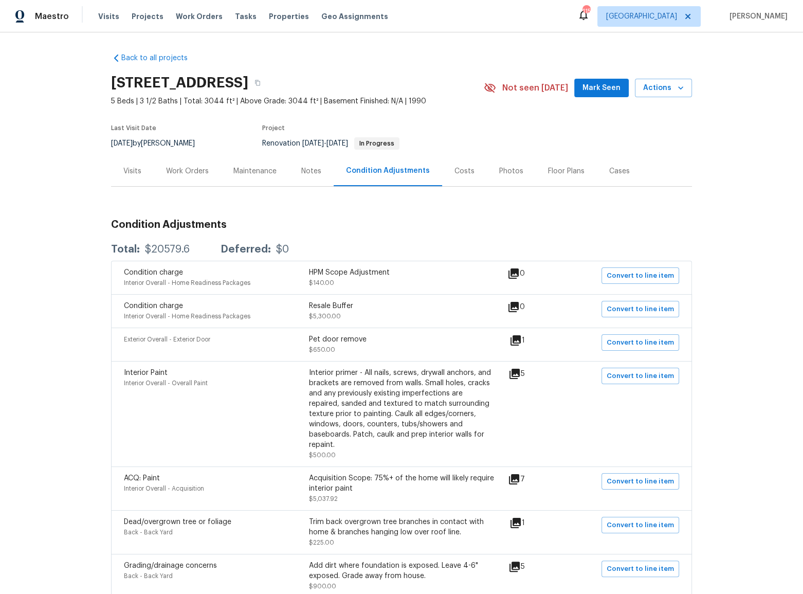
click at [459, 171] on div "Costs" at bounding box center [465, 171] width 20 height 10
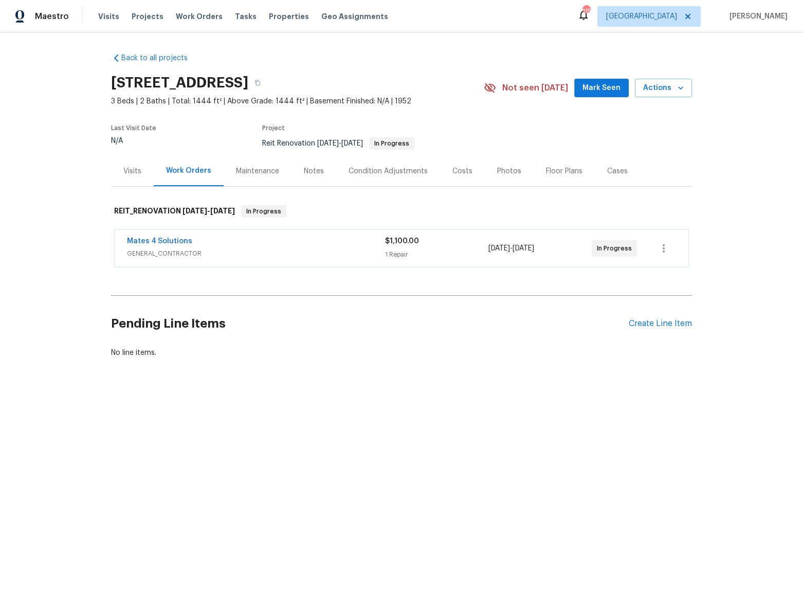
click at [456, 172] on div "Costs" at bounding box center [463, 171] width 20 height 10
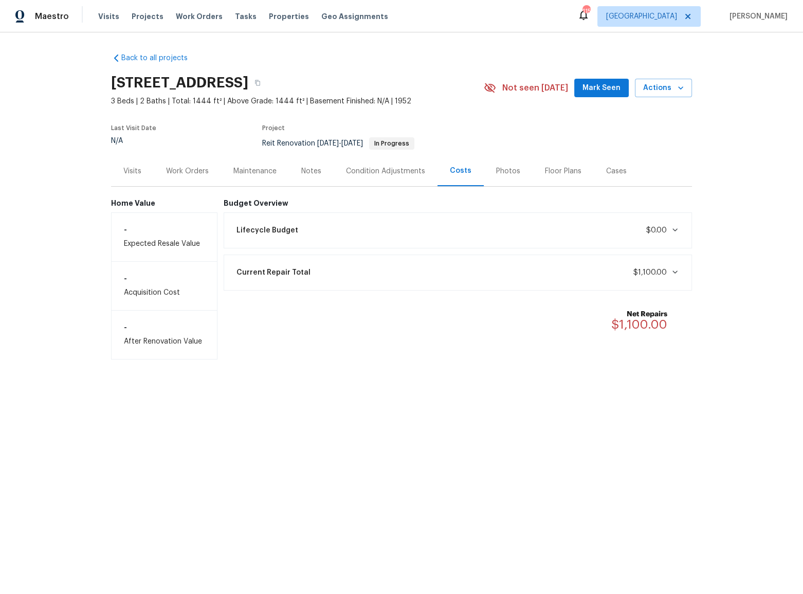
click at [389, 176] on div "Condition Adjustments" at bounding box center [386, 171] width 104 height 30
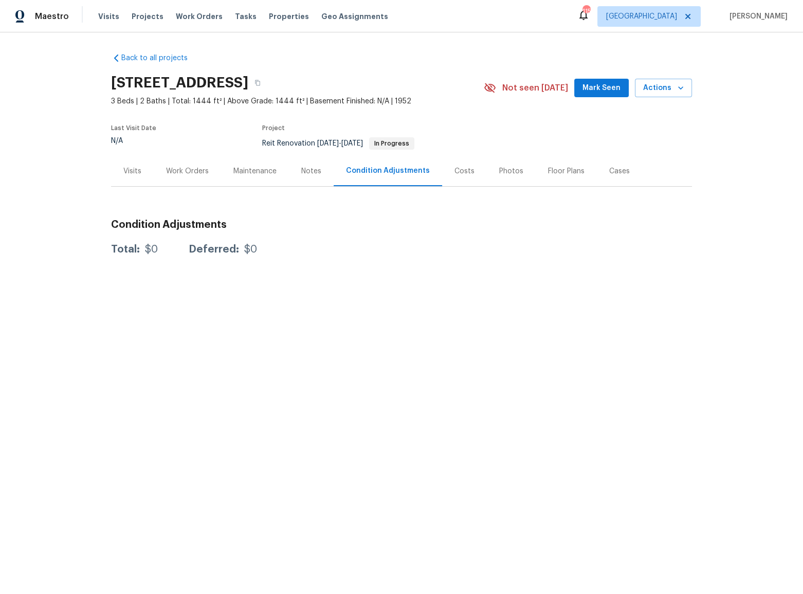
click at [455, 175] on div "Costs" at bounding box center [465, 171] width 20 height 10
